Goal: Task Accomplishment & Management: Use online tool/utility

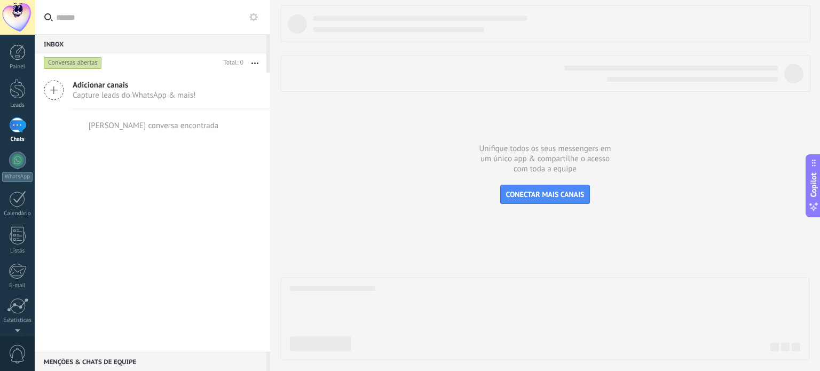
click at [140, 90] on span "Capture leads do WhatsApp & mais!" at bounding box center [134, 95] width 123 height 10
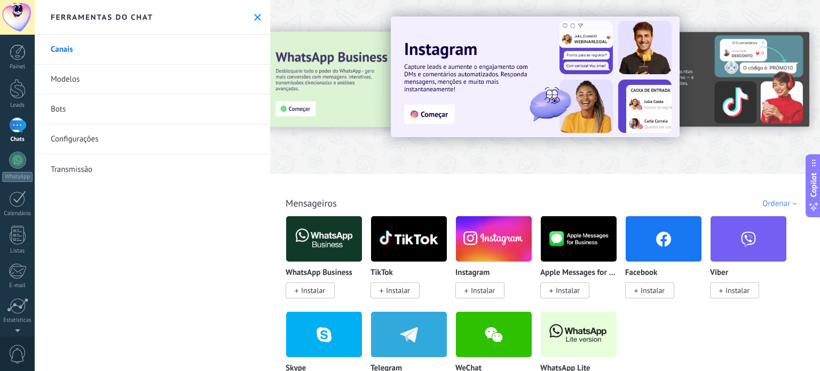
click at [318, 291] on span "Instalar" at bounding box center [313, 291] width 24 height 10
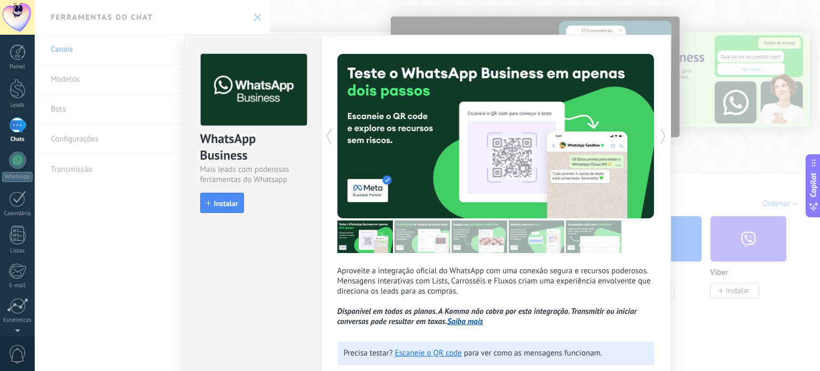
click at [71, 228] on div "WhatsApp Business Mais leads com poderosas ferramentas do Whatsapp install Inst…" at bounding box center [427, 185] width 785 height 371
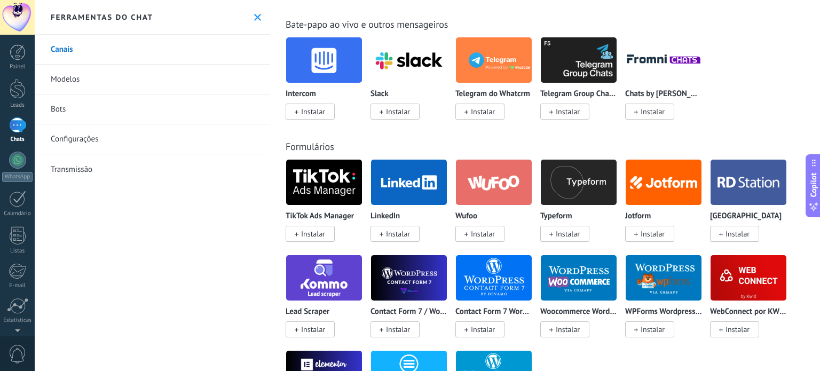
scroll to position [854, 0]
